Goal: Task Accomplishment & Management: Manage account settings

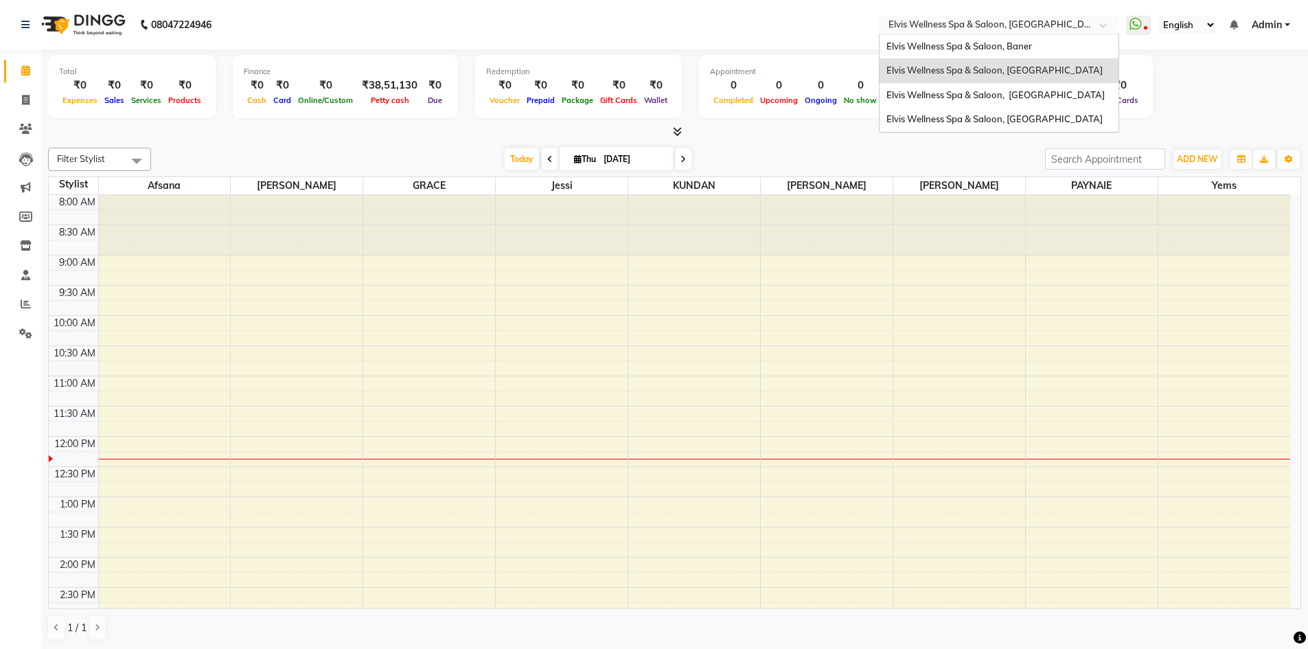
click at [1080, 32] on input "text" at bounding box center [985, 26] width 199 height 14
click at [1054, 96] on span "Elvis Wellness Spa & Saloon, [GEOGRAPHIC_DATA]" at bounding box center [995, 94] width 218 height 11
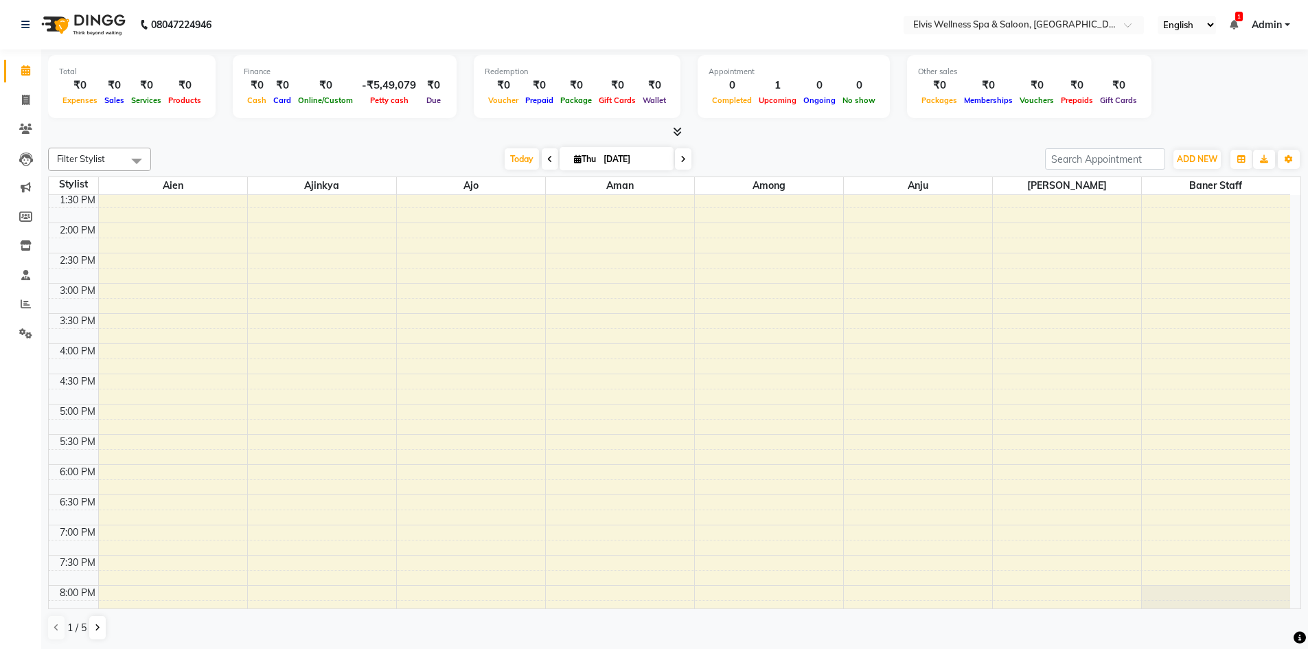
scroll to position [275, 0]
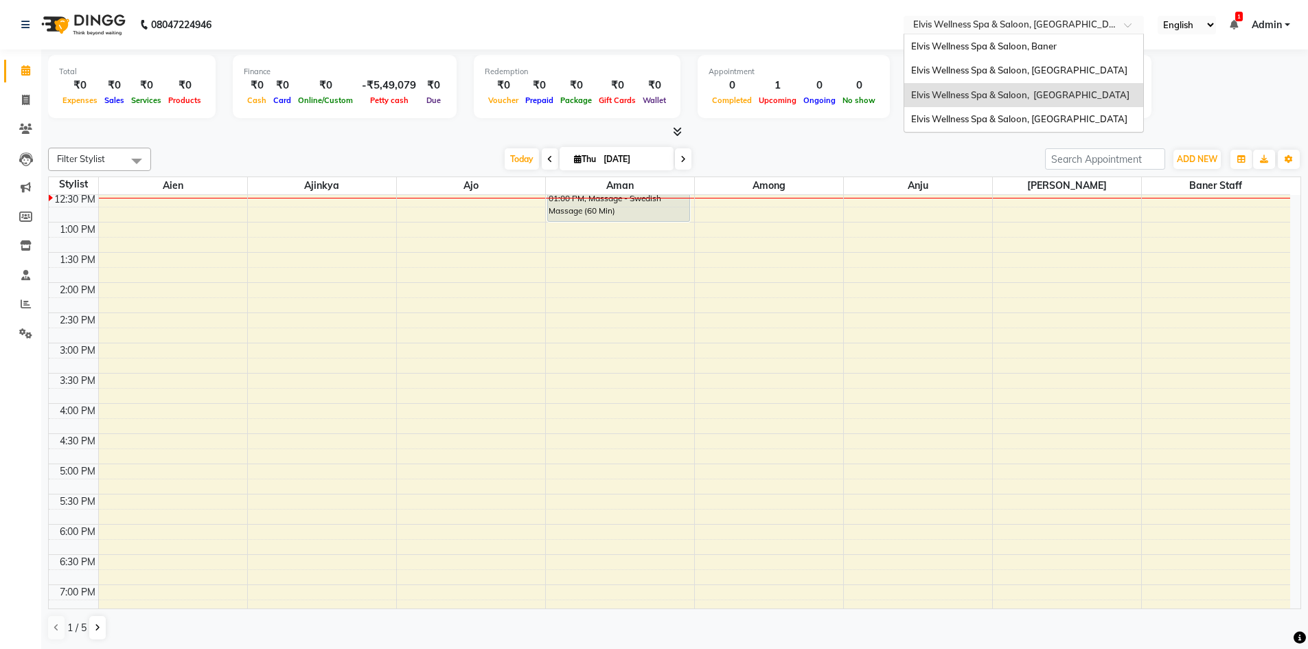
click at [1060, 26] on input "text" at bounding box center [1009, 26] width 199 height 14
click at [1029, 124] on span "Elvis Wellness Spa & Saloon, [GEOGRAPHIC_DATA]" at bounding box center [1019, 118] width 216 height 11
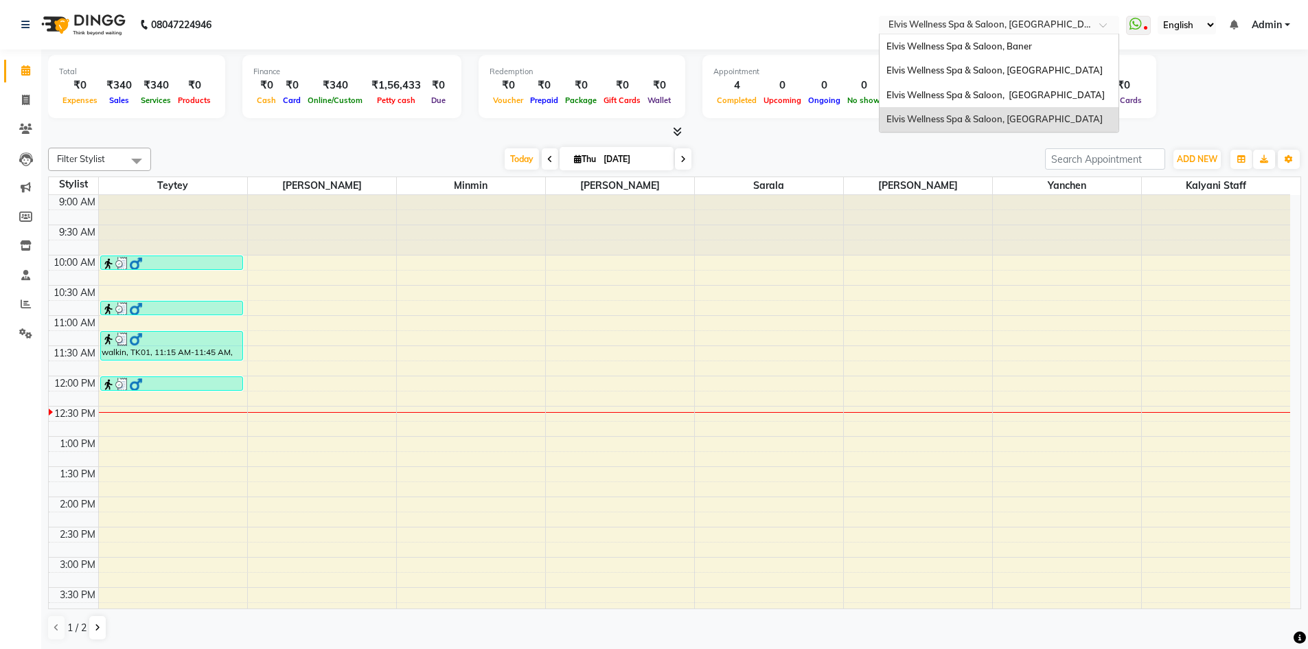
click at [1070, 27] on input "text" at bounding box center [985, 26] width 199 height 14
click at [1021, 45] on span "Elvis Wellness Spa & Saloon, Baner" at bounding box center [959, 46] width 146 height 11
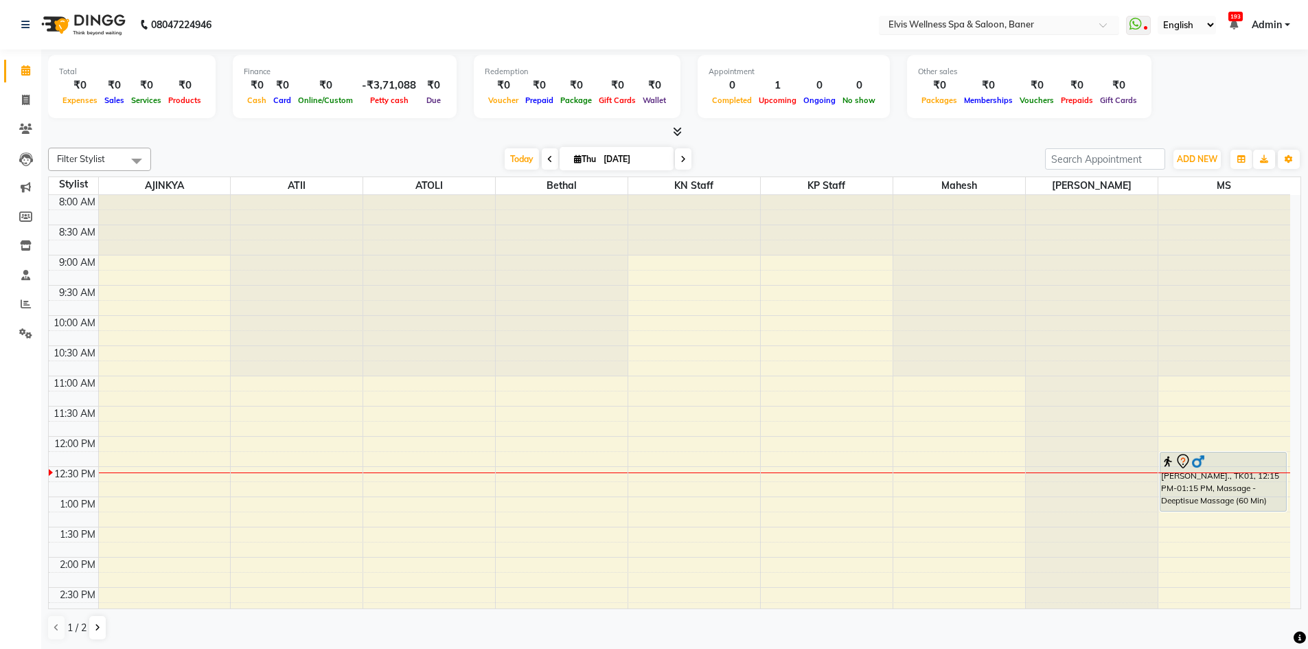
click at [1077, 29] on input "text" at bounding box center [985, 26] width 199 height 14
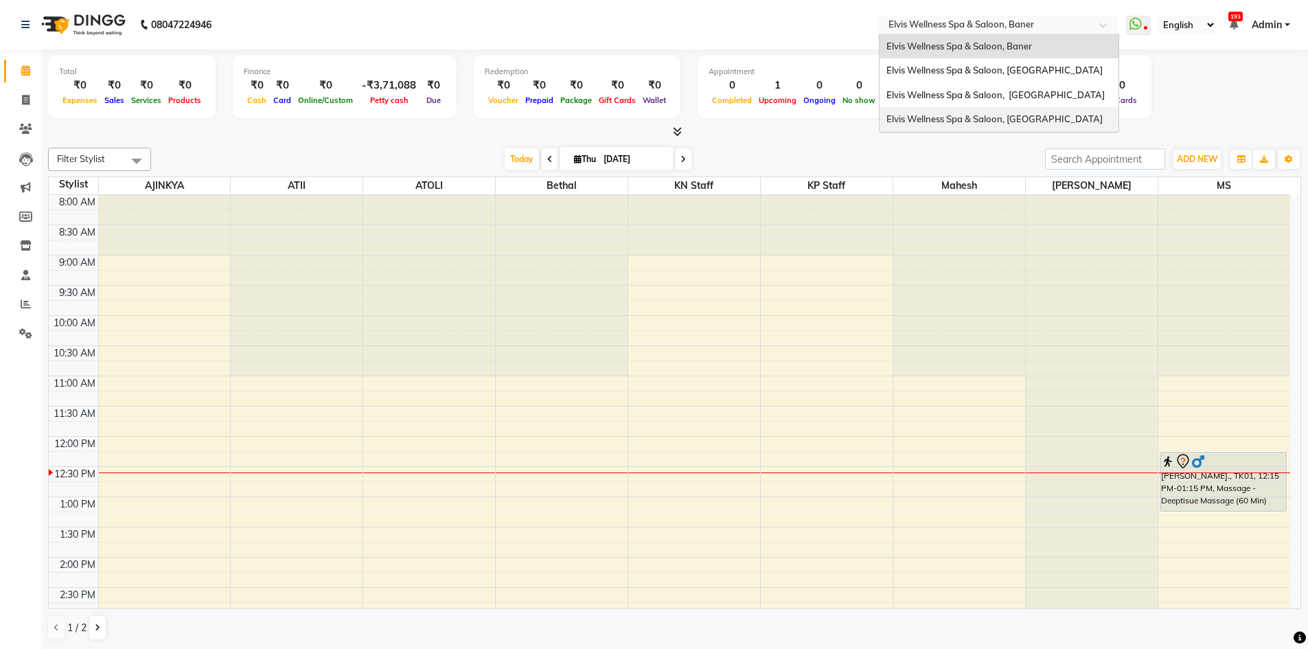
click at [1024, 124] on span "Elvis Wellness Spa & Saloon, Lohegaon" at bounding box center [994, 118] width 216 height 11
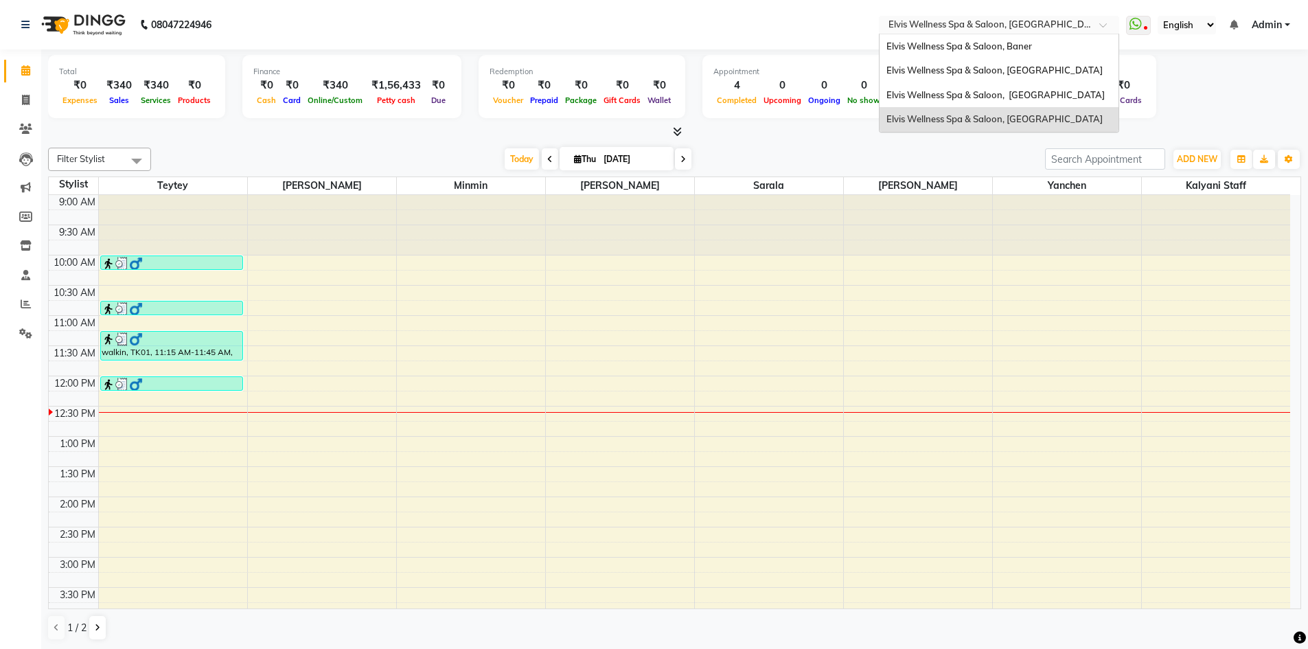
click at [1069, 28] on input "text" at bounding box center [985, 26] width 199 height 14
click at [1042, 69] on span "Elvis Wellness Spa & Saloon, [GEOGRAPHIC_DATA]" at bounding box center [994, 70] width 216 height 11
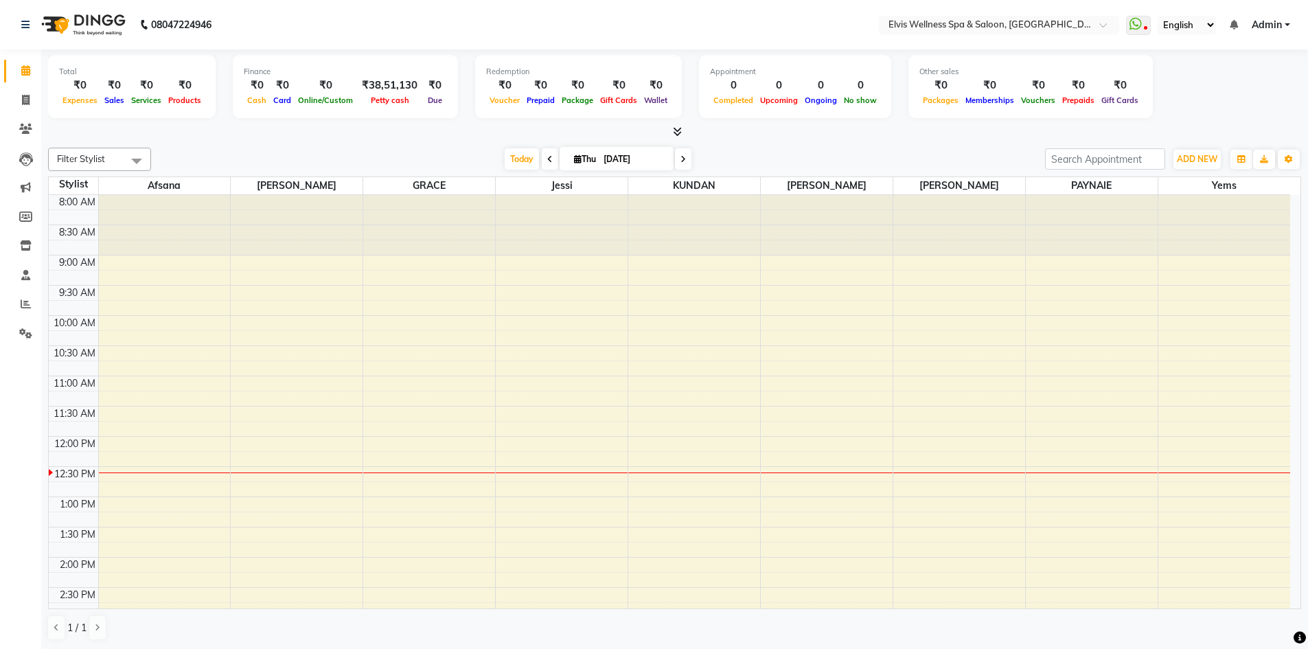
scroll to position [242, 0]
